Goal: Obtain resource: Obtain resource

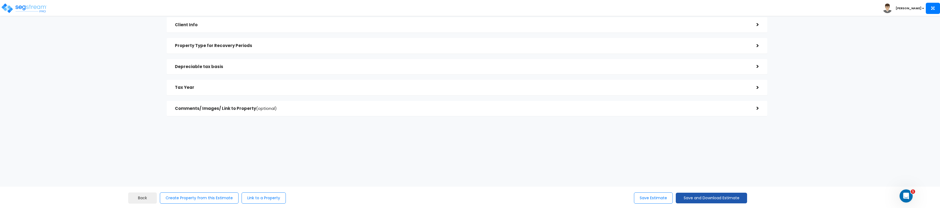
scroll to position [150, 0]
click at [713, 197] on button "Save and Download Estimate" at bounding box center [711, 198] width 71 height 11
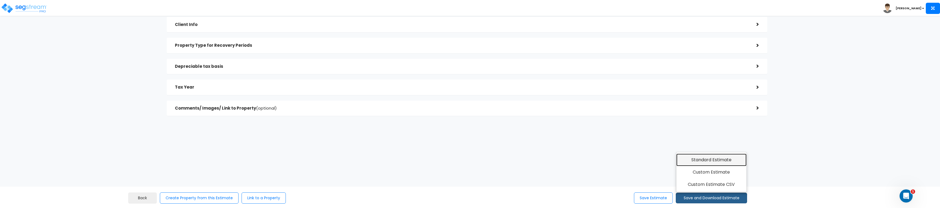
click at [717, 162] on link "Standard Estimate" at bounding box center [712, 160] width 70 height 13
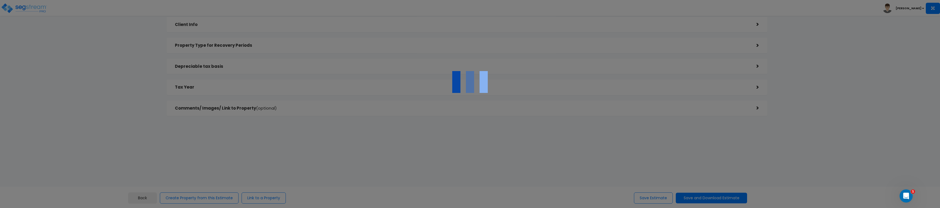
scroll to position [0, 0]
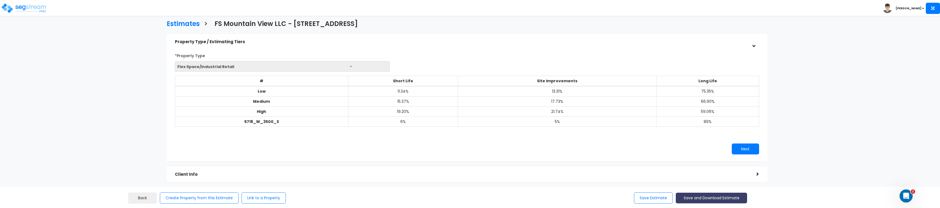
click at [718, 194] on button "Save and Download Estimate" at bounding box center [711, 198] width 71 height 11
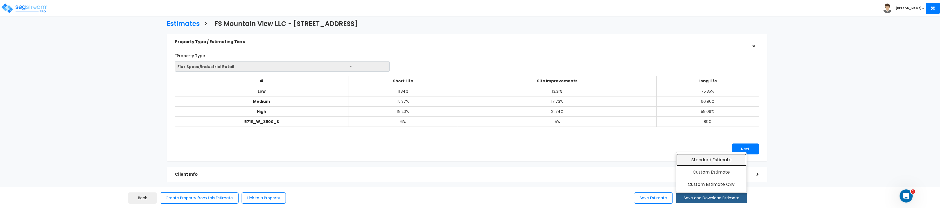
click at [707, 160] on link "Standard Estimate" at bounding box center [712, 160] width 70 height 13
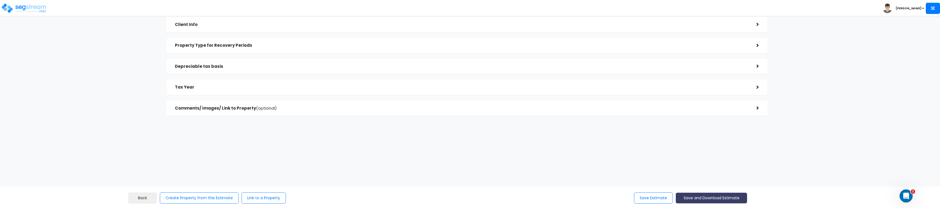
click at [694, 195] on button "Save and Download Estimate" at bounding box center [711, 198] width 71 height 11
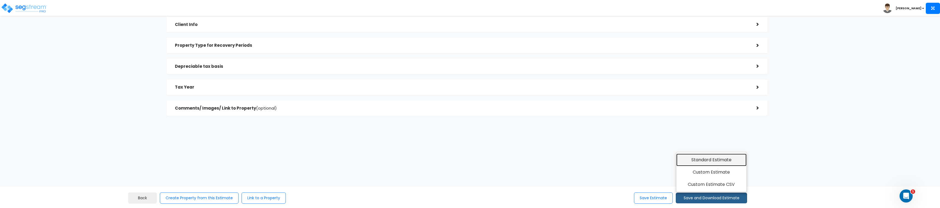
click at [722, 163] on link "Standard Estimate" at bounding box center [712, 160] width 70 height 13
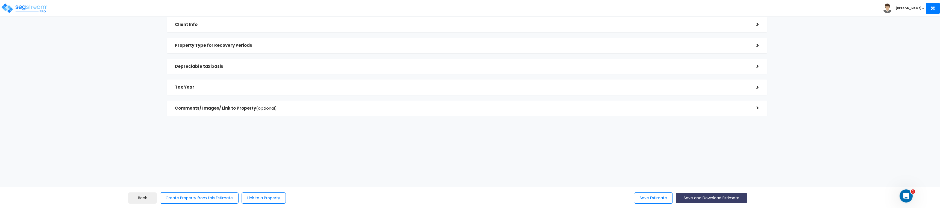
click at [732, 201] on button "Save and Download Estimate" at bounding box center [711, 198] width 71 height 11
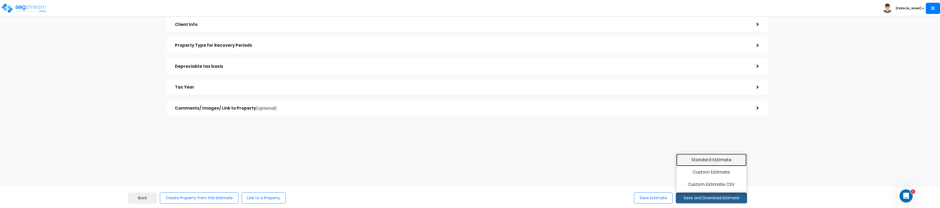
click at [707, 157] on link "Standard Estimate" at bounding box center [712, 160] width 70 height 13
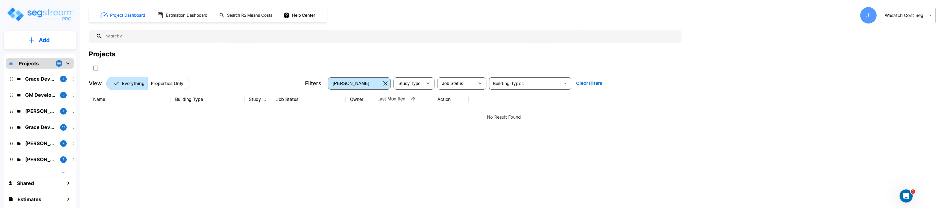
click at [875, 12] on div "JI" at bounding box center [868, 15] width 16 height 16
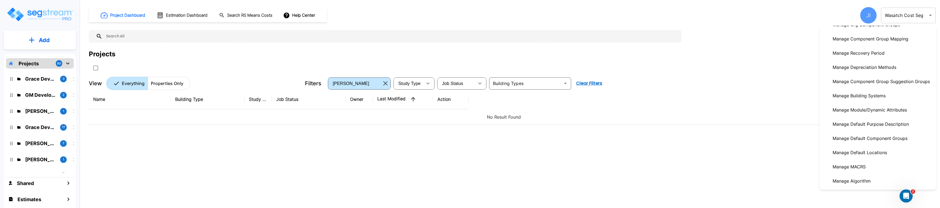
scroll to position [213, 0]
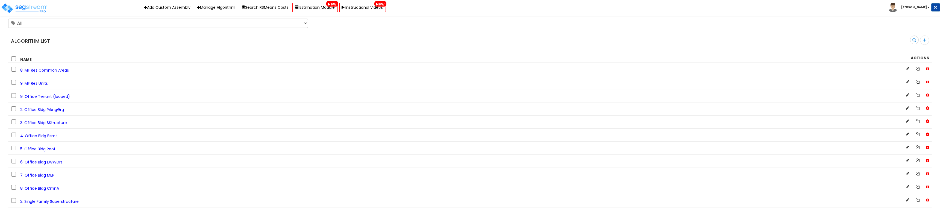
scroll to position [219, 0]
click at [49, 138] on span "5. Office Bldg Roof" at bounding box center [37, 136] width 35 height 5
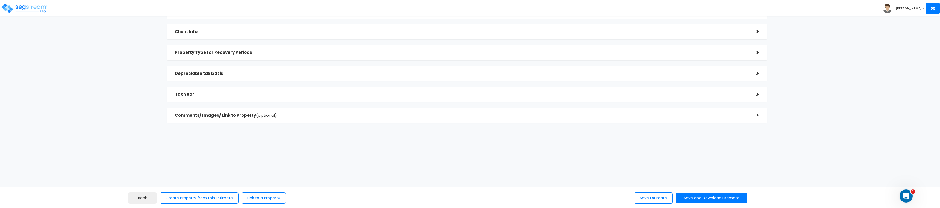
scroll to position [150, 0]
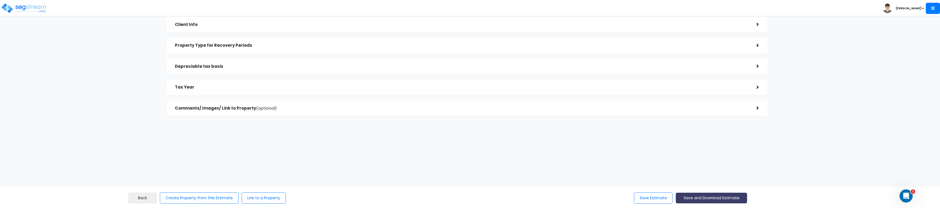
click at [714, 193] on button "Save and Download Estimate" at bounding box center [711, 198] width 71 height 11
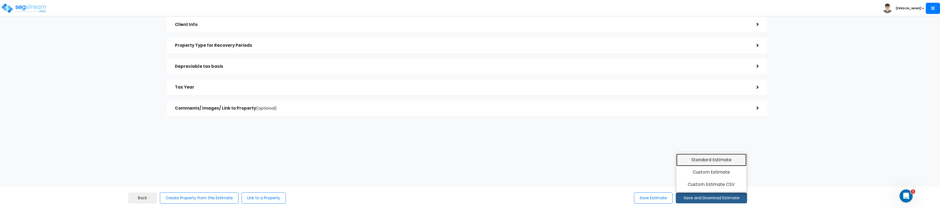
click at [727, 162] on link "Standard Estimate" at bounding box center [712, 160] width 70 height 13
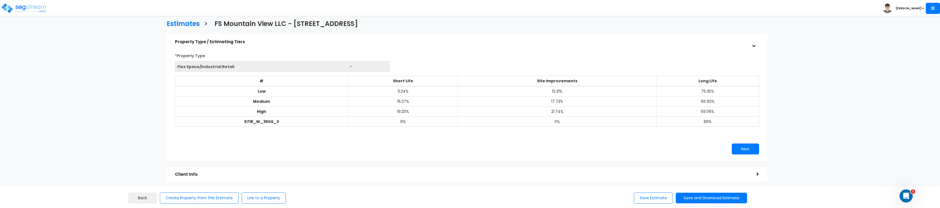
drag, startPoint x: 841, startPoint y: 117, endPoint x: 847, endPoint y: 92, distance: 26.0
click at [841, 117] on div "Estimates > FS Mountain View LLC - [STREET_ADDRESS] Property Type / Estimating …" at bounding box center [467, 144] width 777 height 427
